Goal: Transaction & Acquisition: Book appointment/travel/reservation

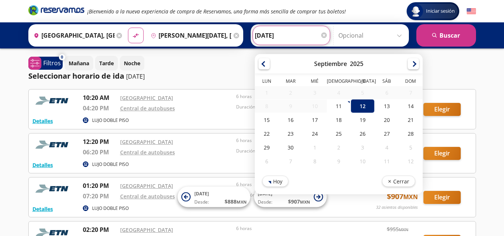
click at [315, 35] on input "[DATE]" at bounding box center [291, 35] width 73 height 19
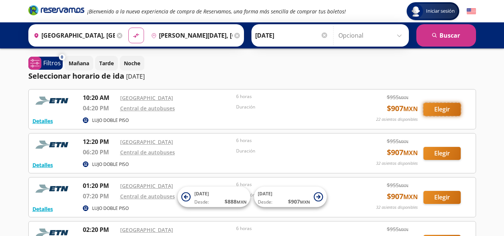
click at [449, 112] on button "Elegir" at bounding box center [442, 109] width 37 height 13
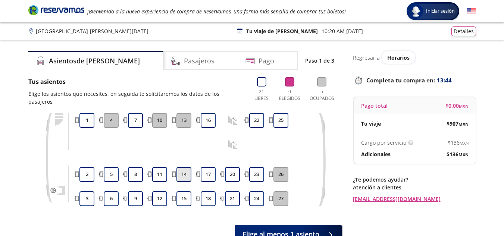
click at [180, 169] on button "14" at bounding box center [184, 174] width 15 height 15
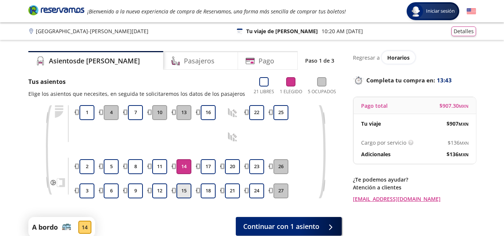
click at [183, 190] on button "15" at bounding box center [184, 191] width 15 height 15
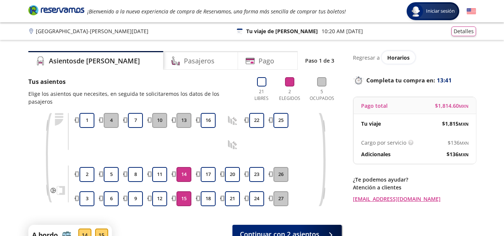
click at [231, 140] on icon at bounding box center [232, 144] width 9 height 9
click at [184, 57] on h4 "Pasajeros" at bounding box center [199, 61] width 31 height 10
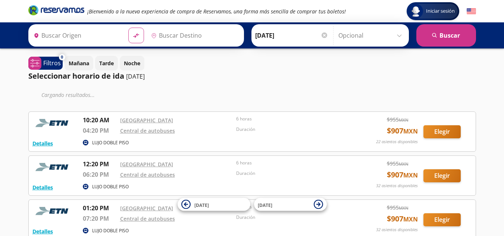
type input "[GEOGRAPHIC_DATA], [GEOGRAPHIC_DATA]"
type input "Barra De Navidad, Jalisco"
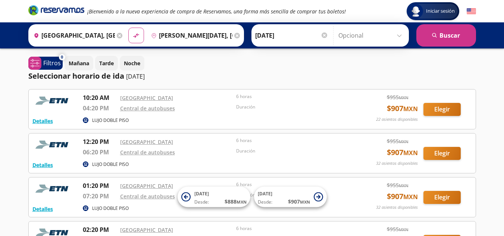
click at [322, 35] on div at bounding box center [325, 35] width 6 height 6
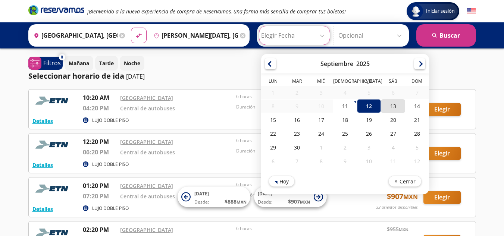
click at [387, 105] on div "13" at bounding box center [393, 106] width 24 height 14
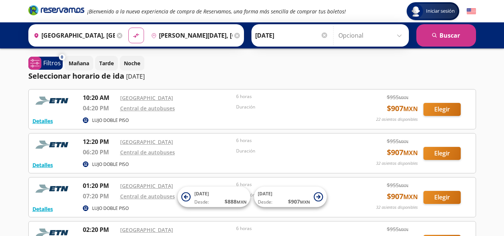
click at [322, 38] on input "13-Sep-25" at bounding box center [291, 35] width 73 height 19
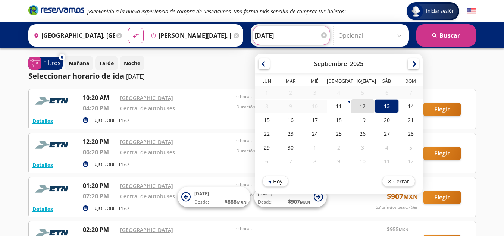
click at [363, 105] on div "12" at bounding box center [363, 106] width 24 height 14
type input "[DATE]"
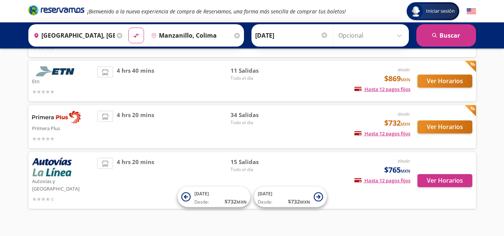
scroll to position [92, 0]
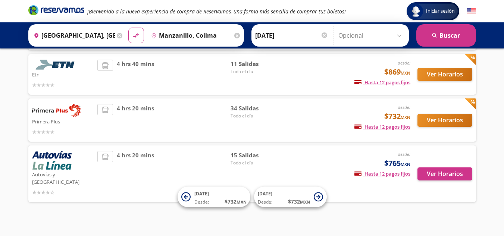
click at [387, 197] on div "Turistar Lujo desde: $869 MXN Hasta 12 pagos fijos Pagos fijos en compras mayor…" at bounding box center [252, 108] width 448 height 196
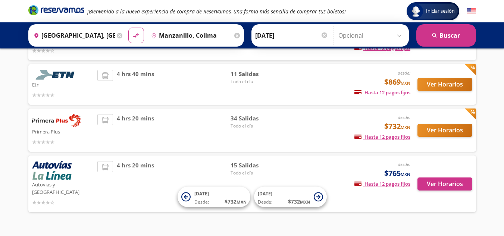
scroll to position [84, 0]
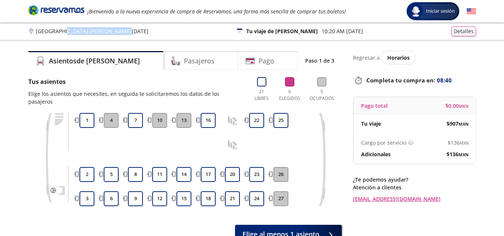
drag, startPoint x: 63, startPoint y: 25, endPoint x: 103, endPoint y: 27, distance: 40.0
click at [103, 27] on div "Guadalajara - Barra De Navidad 126 Tu viaje de ida 10:20 AM - 12 Sep Detalles" at bounding box center [252, 31] width 504 height 18
click at [103, 27] on div "Guadalajara - Barra De Navidad 126 Tu viaje de ida 10:20 AM - 12 Sep Detalles" at bounding box center [252, 32] width 448 height 10
click at [30, 30] on icon at bounding box center [30, 31] width 3 height 5
click at [49, 13] on icon "Brand Logo" at bounding box center [56, 9] width 56 height 11
